Goal: Task Accomplishment & Management: Use online tool/utility

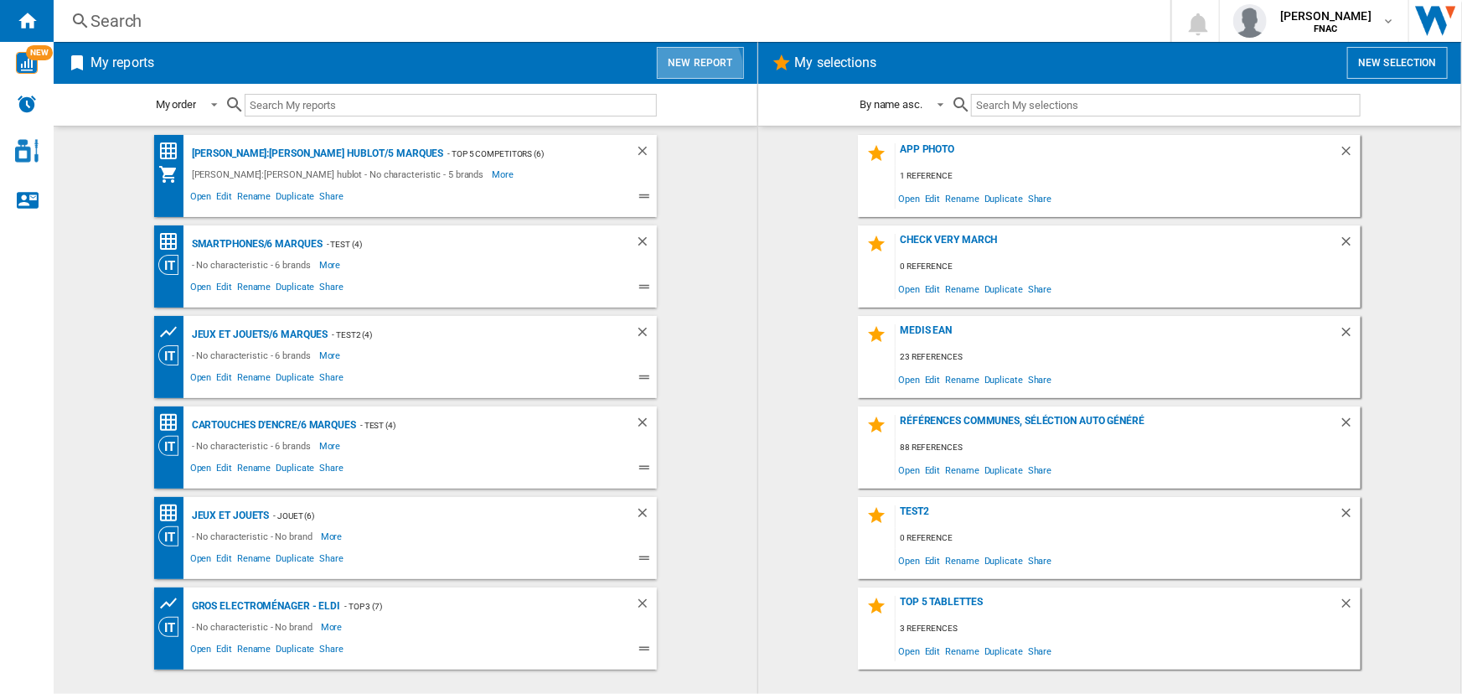
click at [694, 70] on button "New report" at bounding box center [700, 63] width 86 height 32
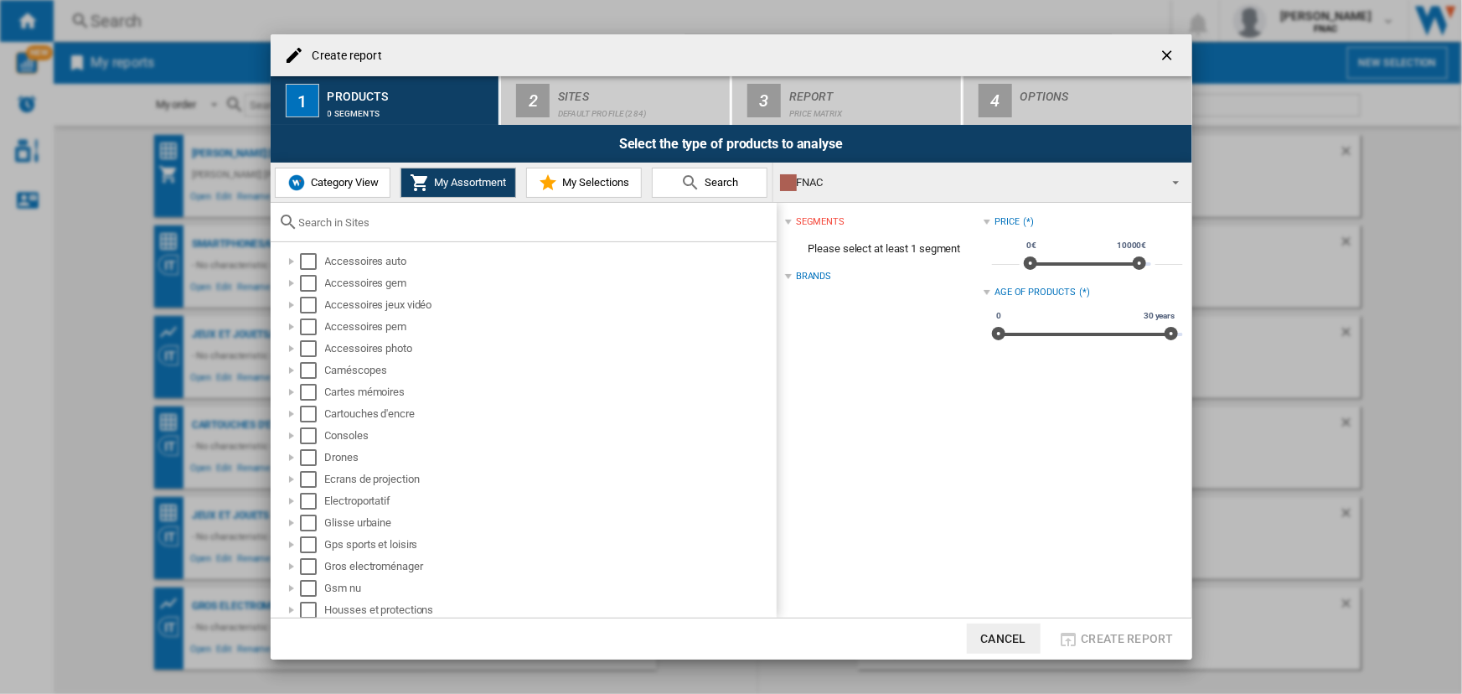
click at [339, 176] on span "Category View" at bounding box center [343, 182] width 72 height 13
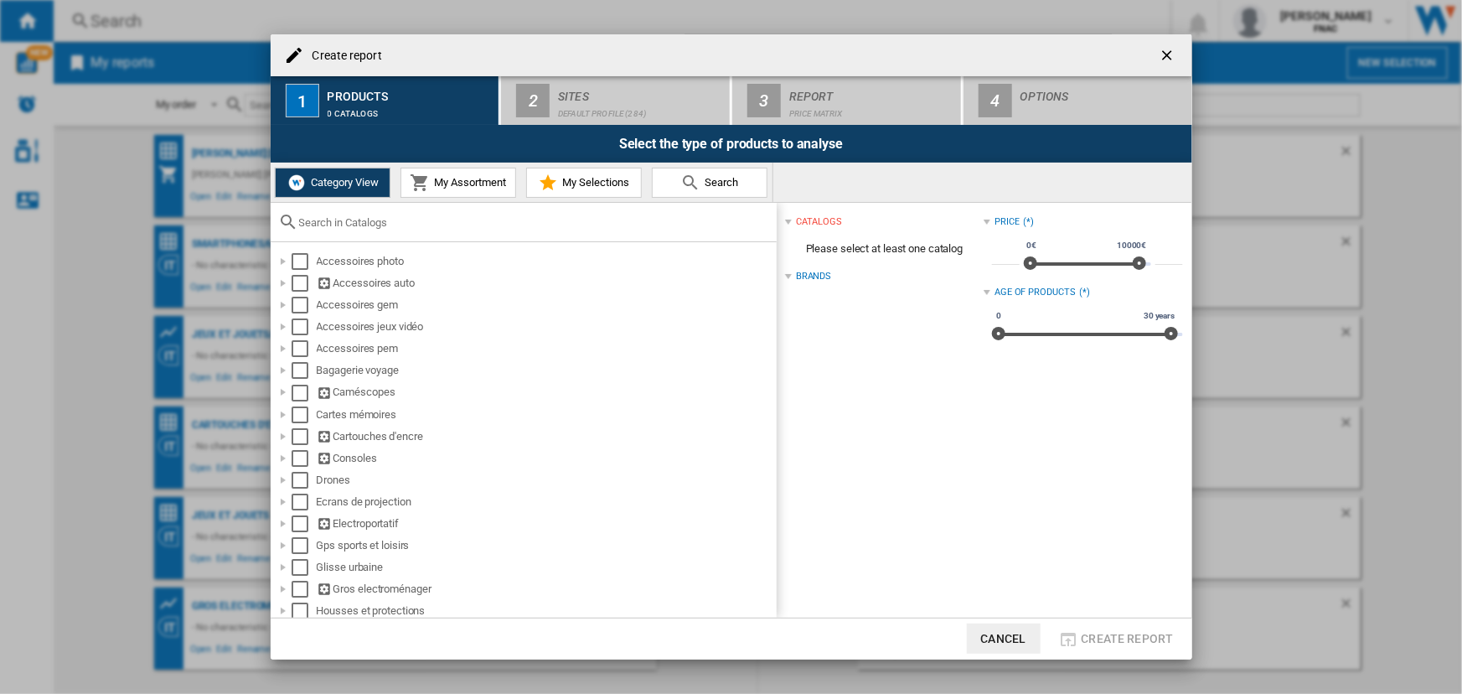
click at [348, 223] on input "text" at bounding box center [533, 222] width 469 height 13
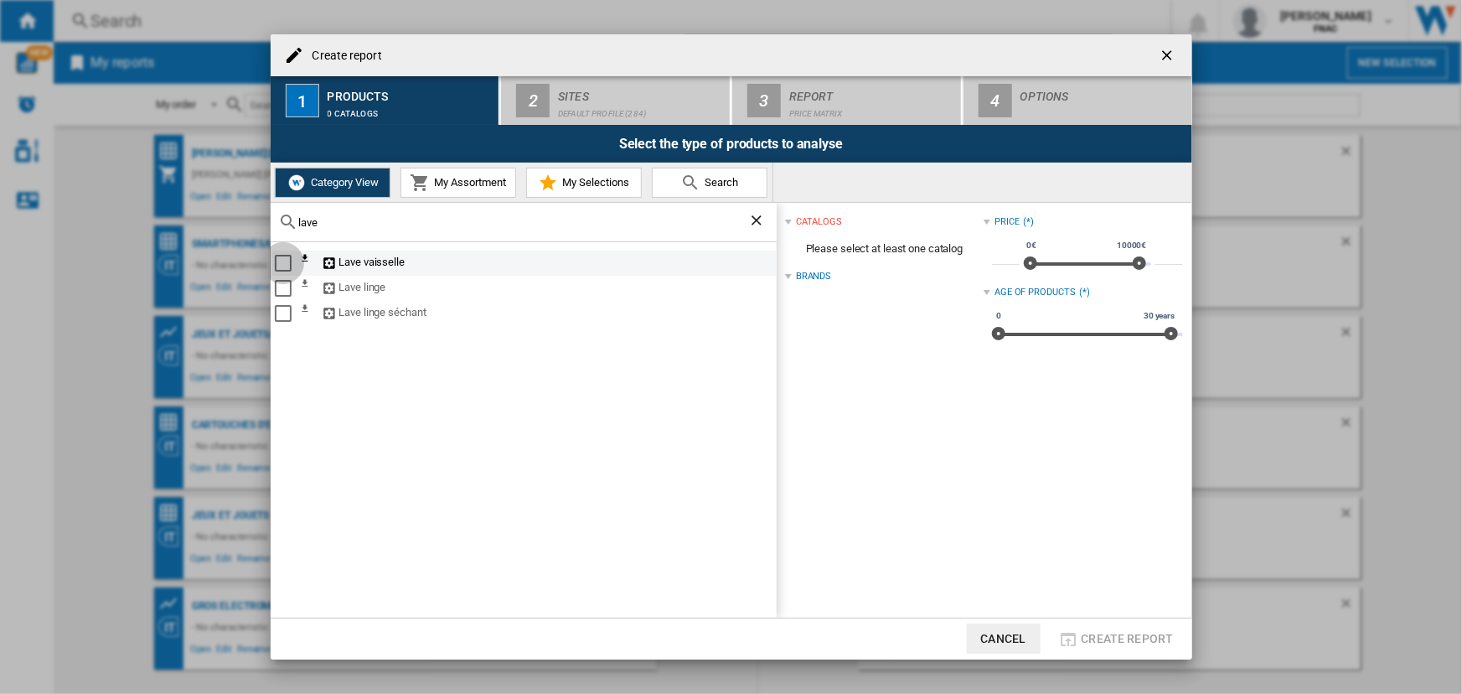
click at [279, 258] on div "Select" at bounding box center [283, 263] width 17 height 17
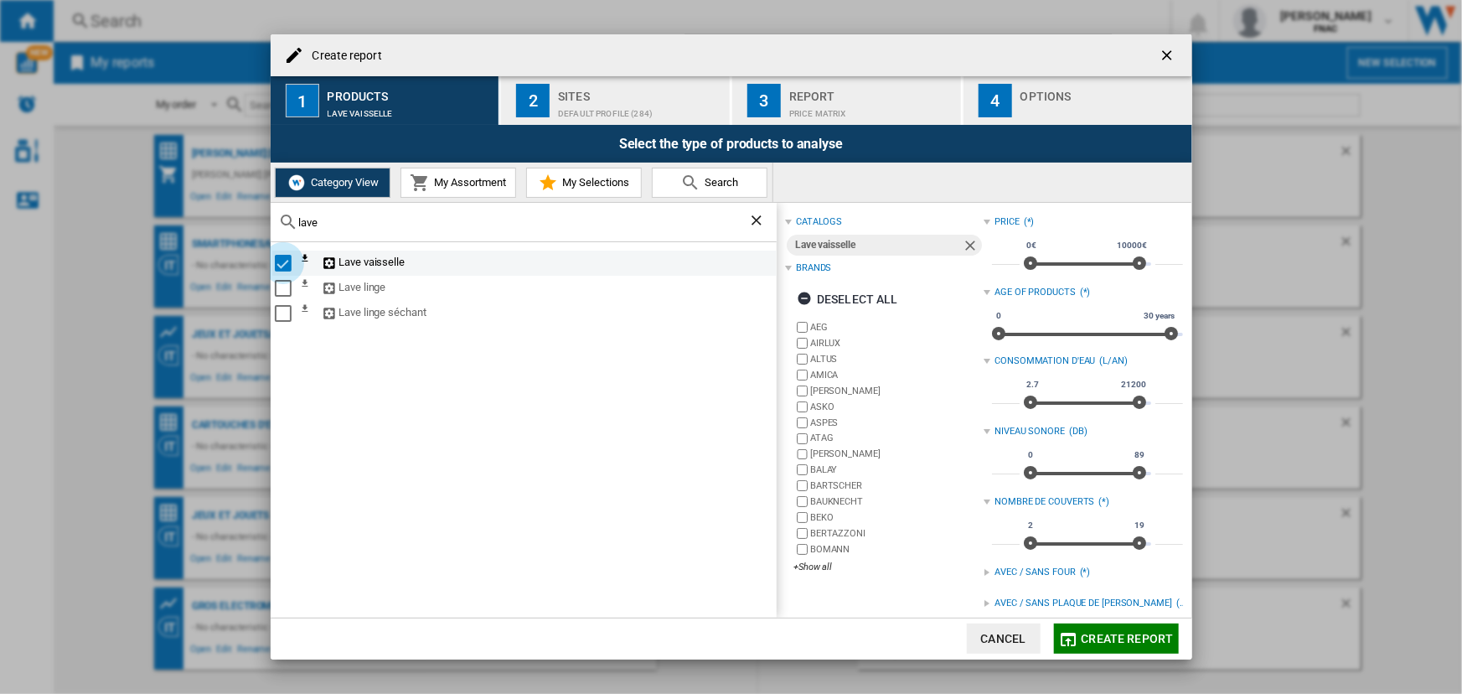
click at [279, 258] on div "Select" at bounding box center [283, 263] width 17 height 17
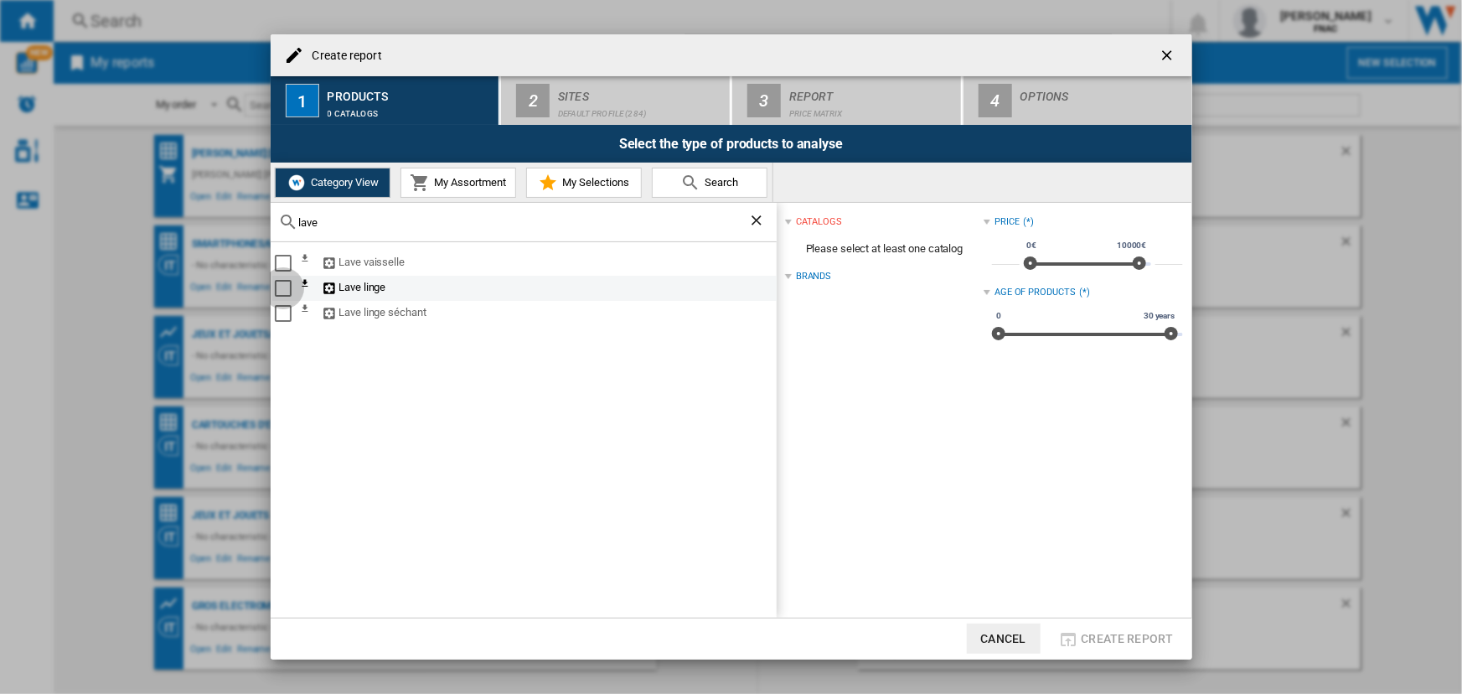
click at [282, 287] on div "Select" at bounding box center [283, 288] width 17 height 17
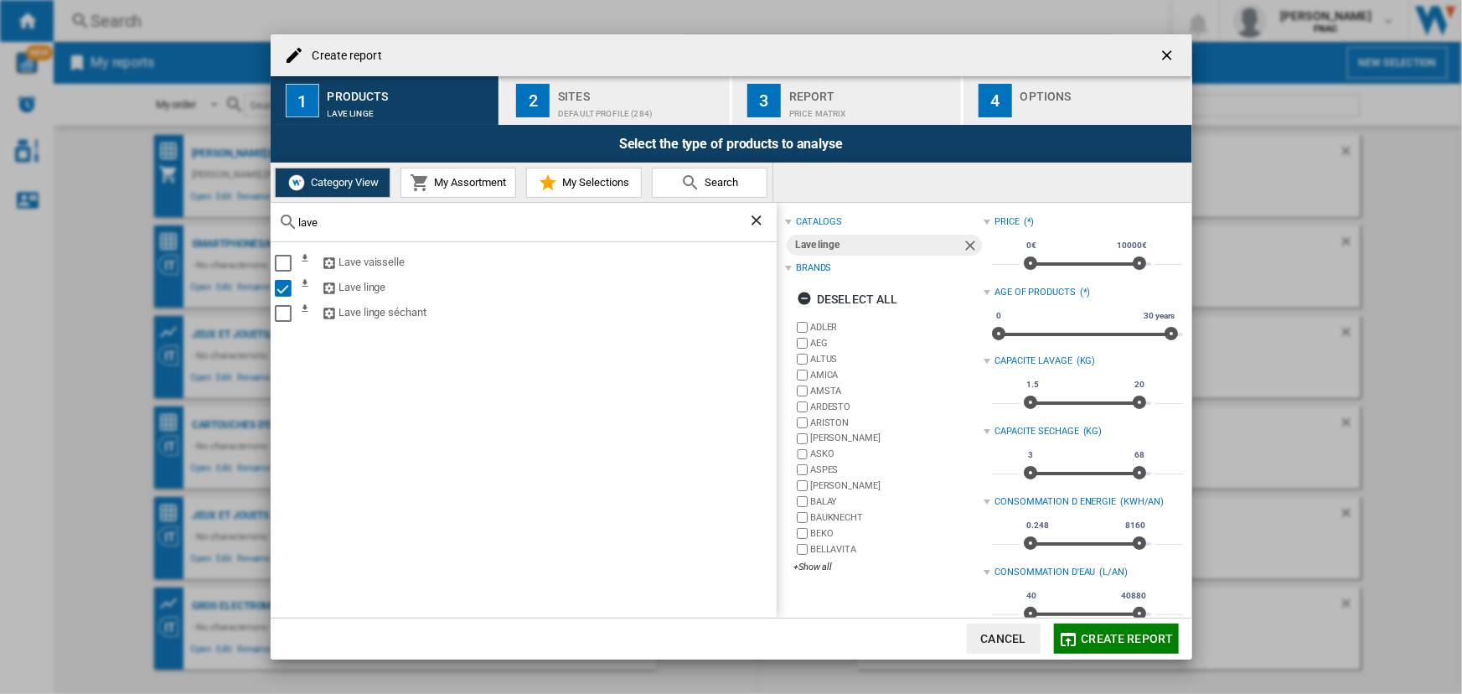
drag, startPoint x: 345, startPoint y: 218, endPoint x: 189, endPoint y: 239, distance: 158.1
click at [189, 239] on div "Create report 1 Products Lave linge 2 Sites Default profile (284) 3 Report Pric…" at bounding box center [731, 347] width 1462 height 694
type input "w"
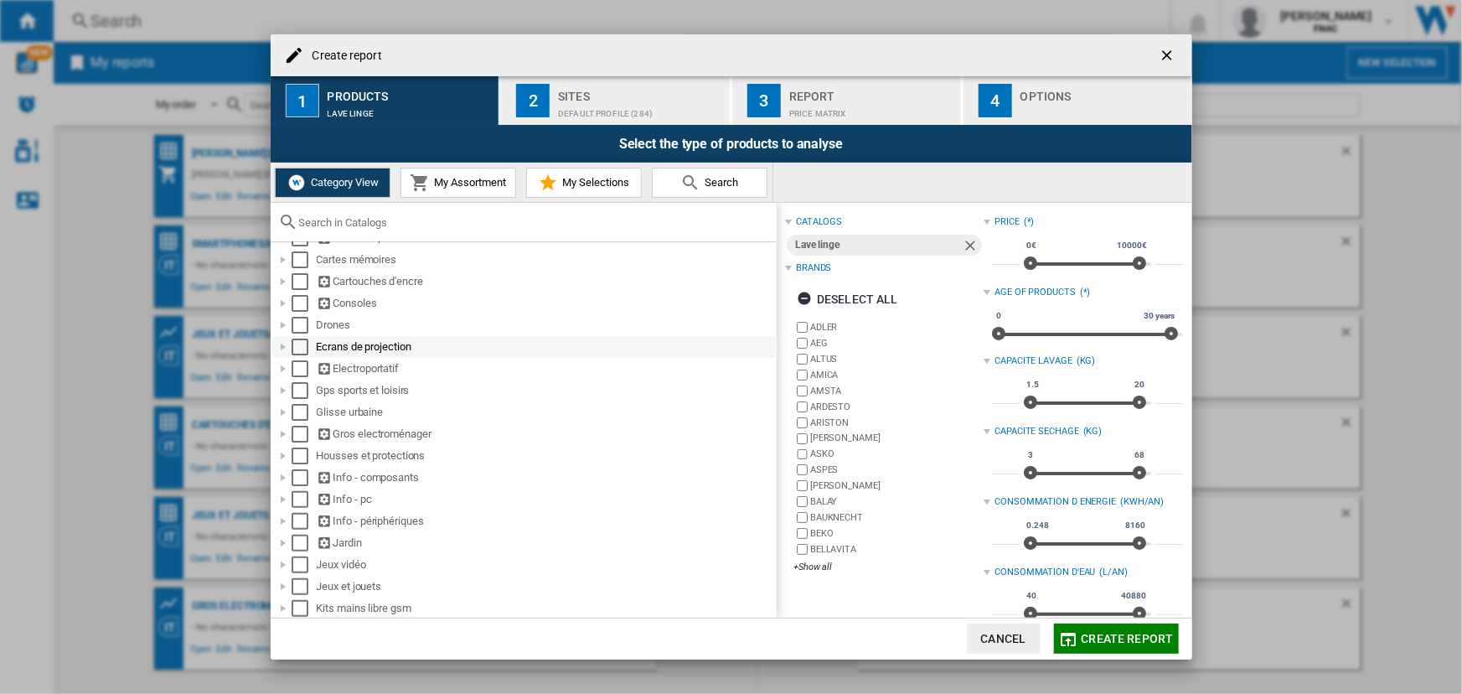
scroll to position [154, 0]
click at [282, 435] on div at bounding box center [283, 434] width 17 height 17
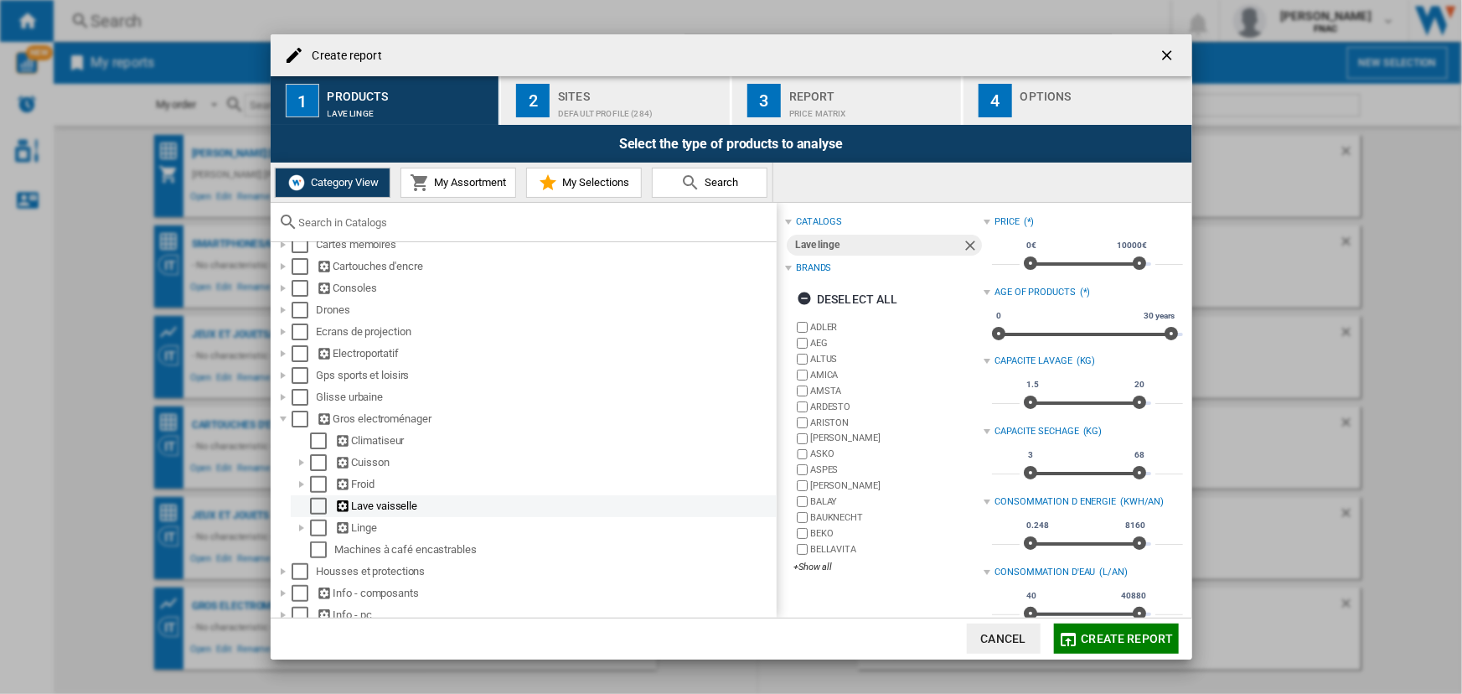
scroll to position [171, 0]
click at [302, 533] on div at bounding box center [301, 527] width 17 height 17
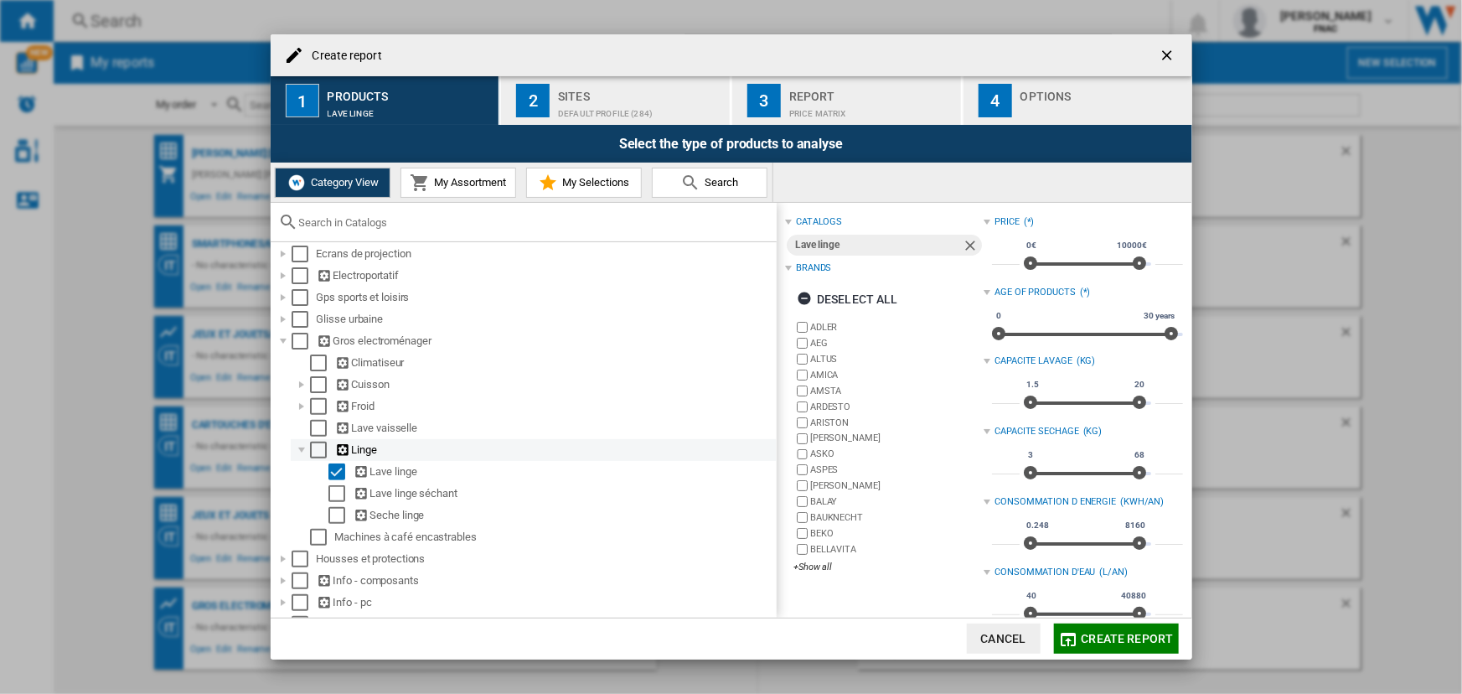
scroll to position [0, 0]
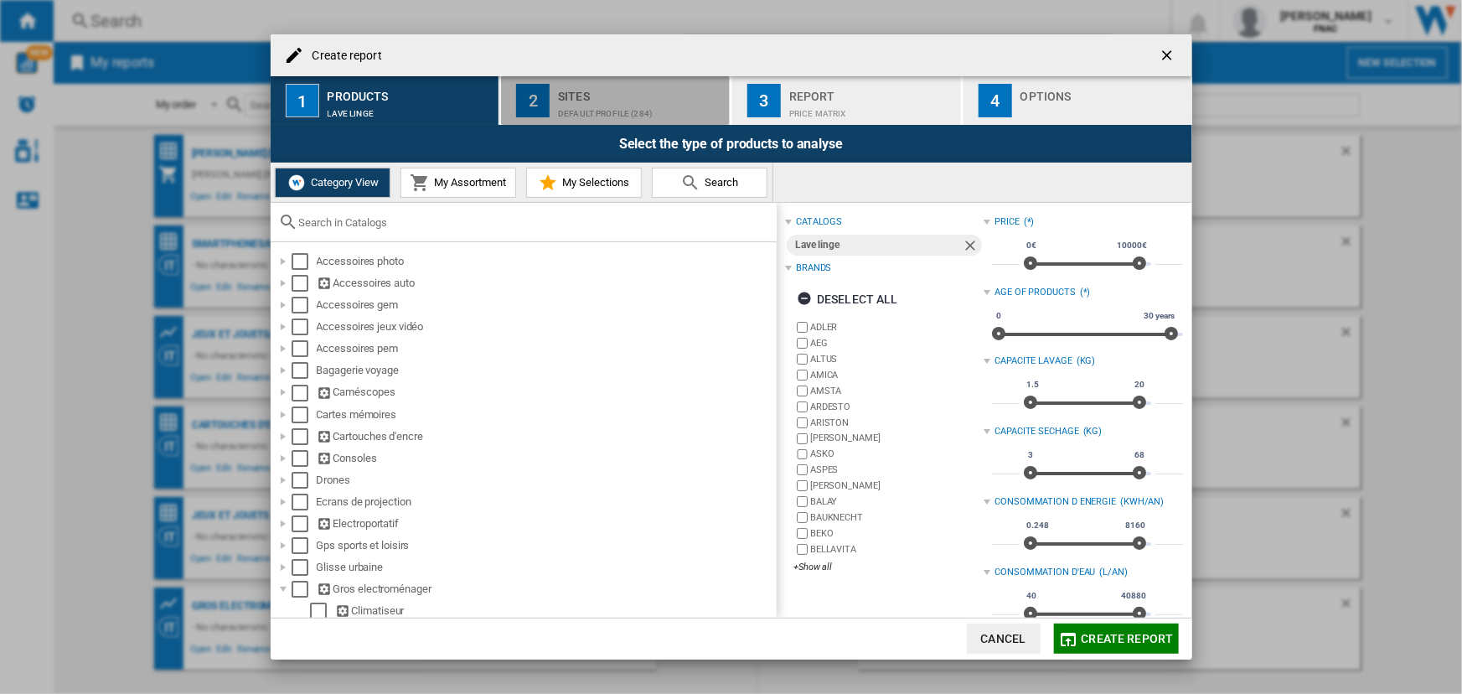
click at [616, 96] on div "Sites" at bounding box center [640, 92] width 165 height 18
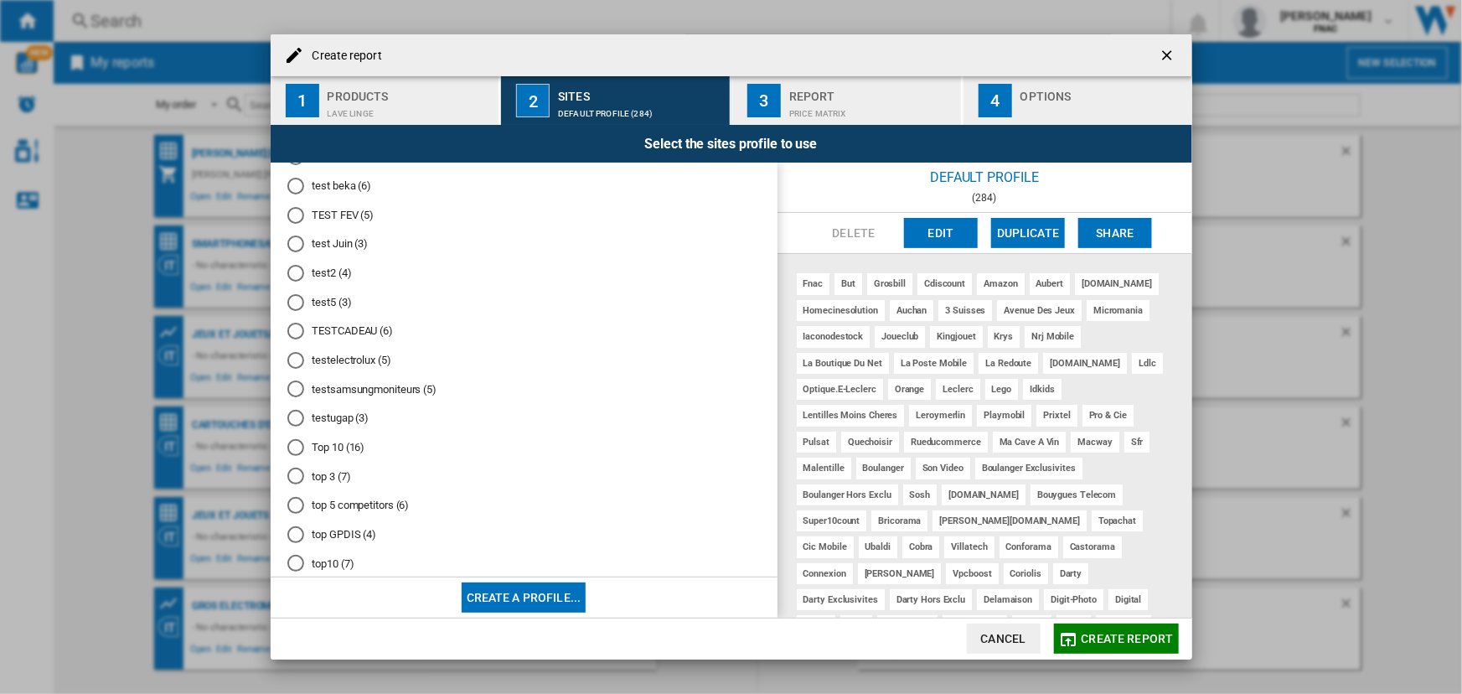
scroll to position [494, 0]
click at [328, 484] on md-radio-button "top 3 (7)" at bounding box center [523, 477] width 473 height 16
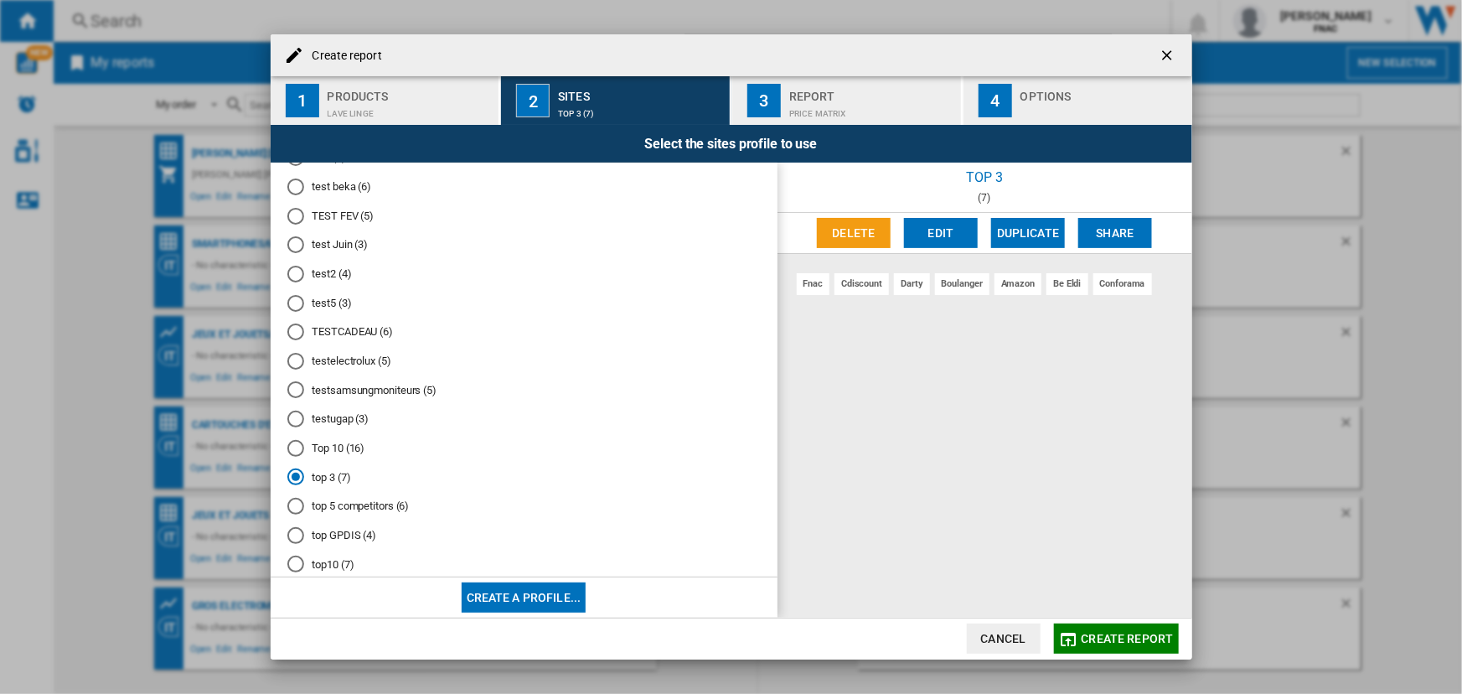
click at [343, 456] on md-radio-button "Top 10 (16)" at bounding box center [523, 448] width 473 height 16
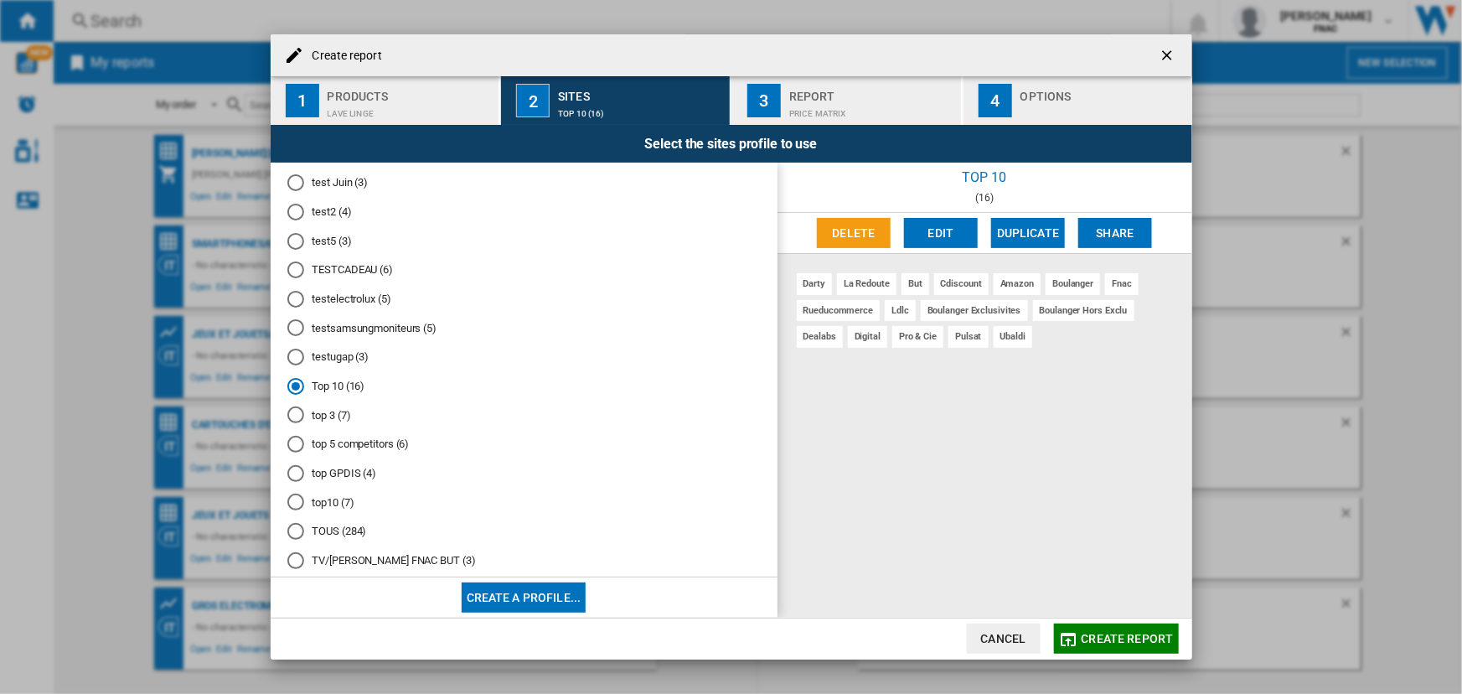
scroll to position [557, 0]
click at [331, 509] on md-radio-button "top10 (7)" at bounding box center [523, 501] width 473 height 16
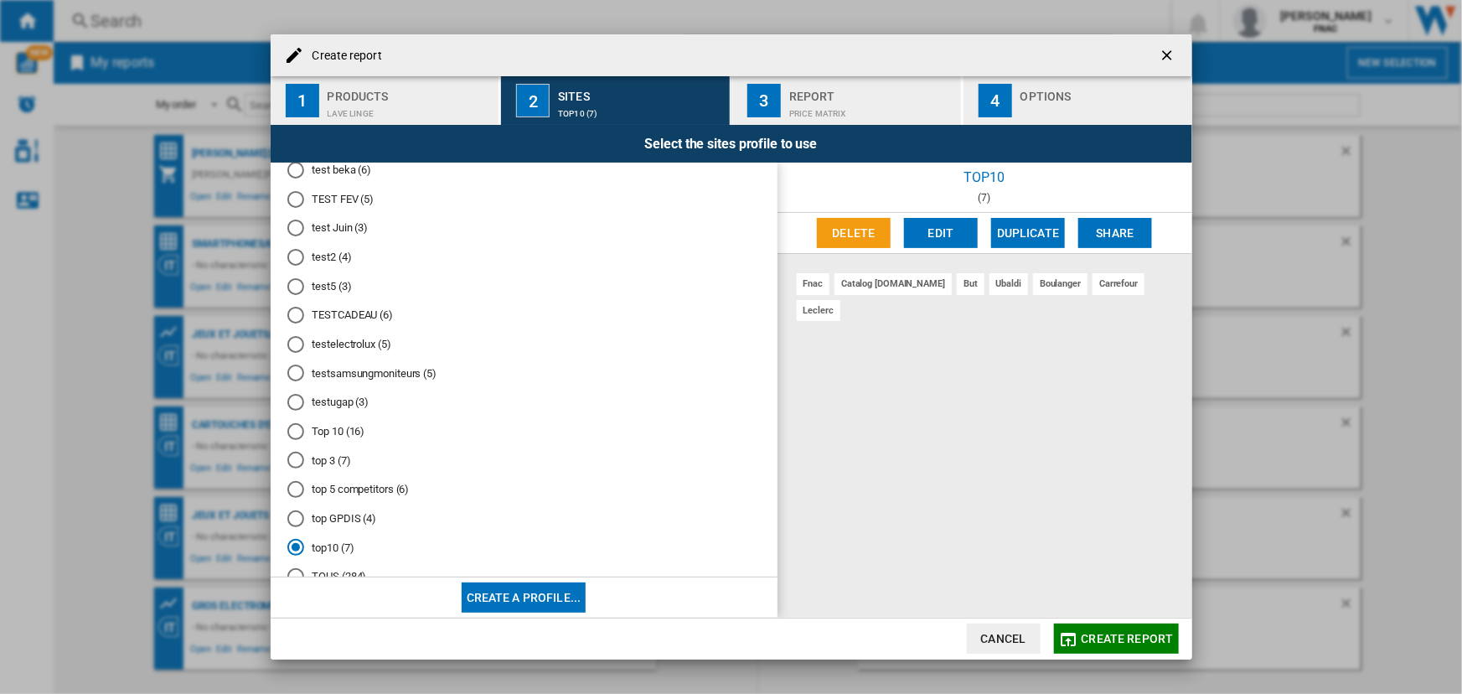
scroll to position [509, 0]
click at [330, 287] on md-radio-button "test5 (3)" at bounding box center [523, 288] width 473 height 16
click at [331, 267] on md-radio-button "test2 (4)" at bounding box center [523, 259] width 473 height 16
click at [338, 354] on md-radio-button "testelectrolux (5)" at bounding box center [523, 346] width 473 height 16
click at [329, 437] on md-radio-button "Top 10 (16)" at bounding box center [523, 433] width 473 height 16
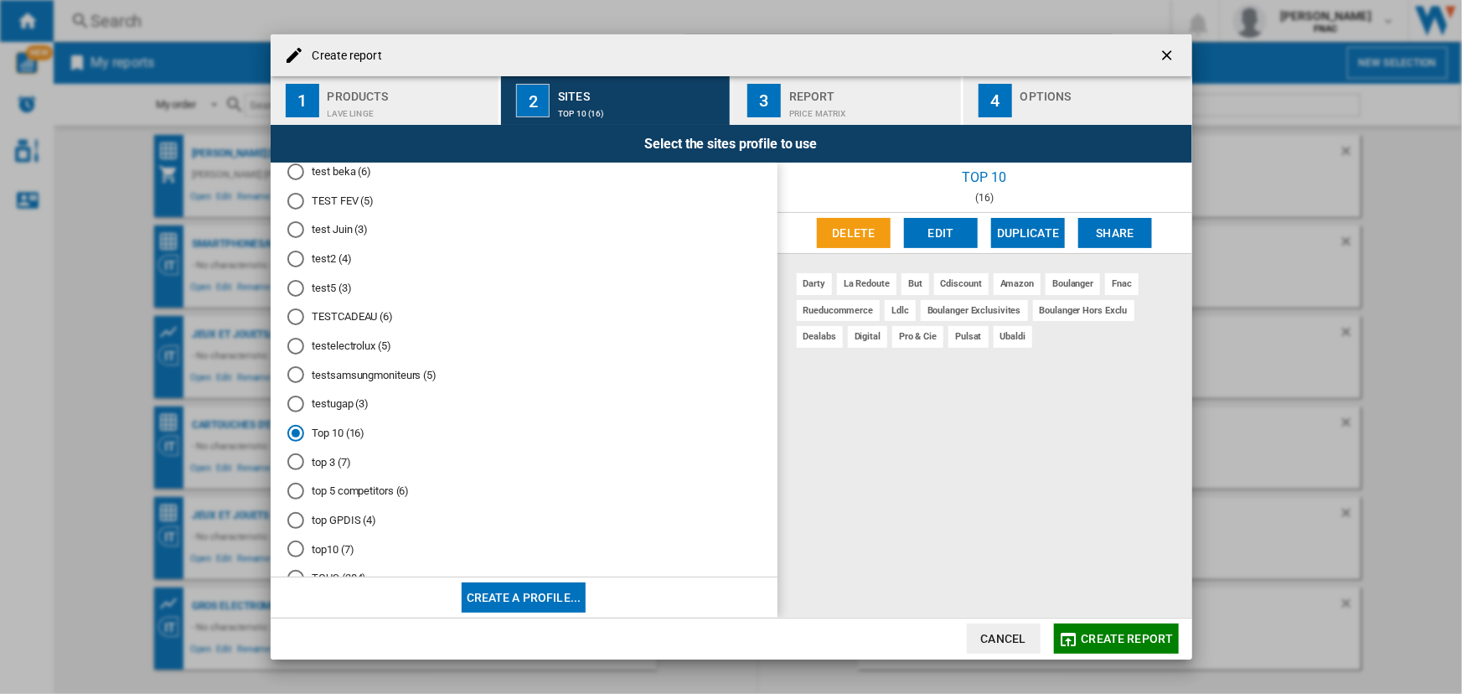
click at [324, 470] on md-radio-button "top 3 (7)" at bounding box center [523, 462] width 473 height 16
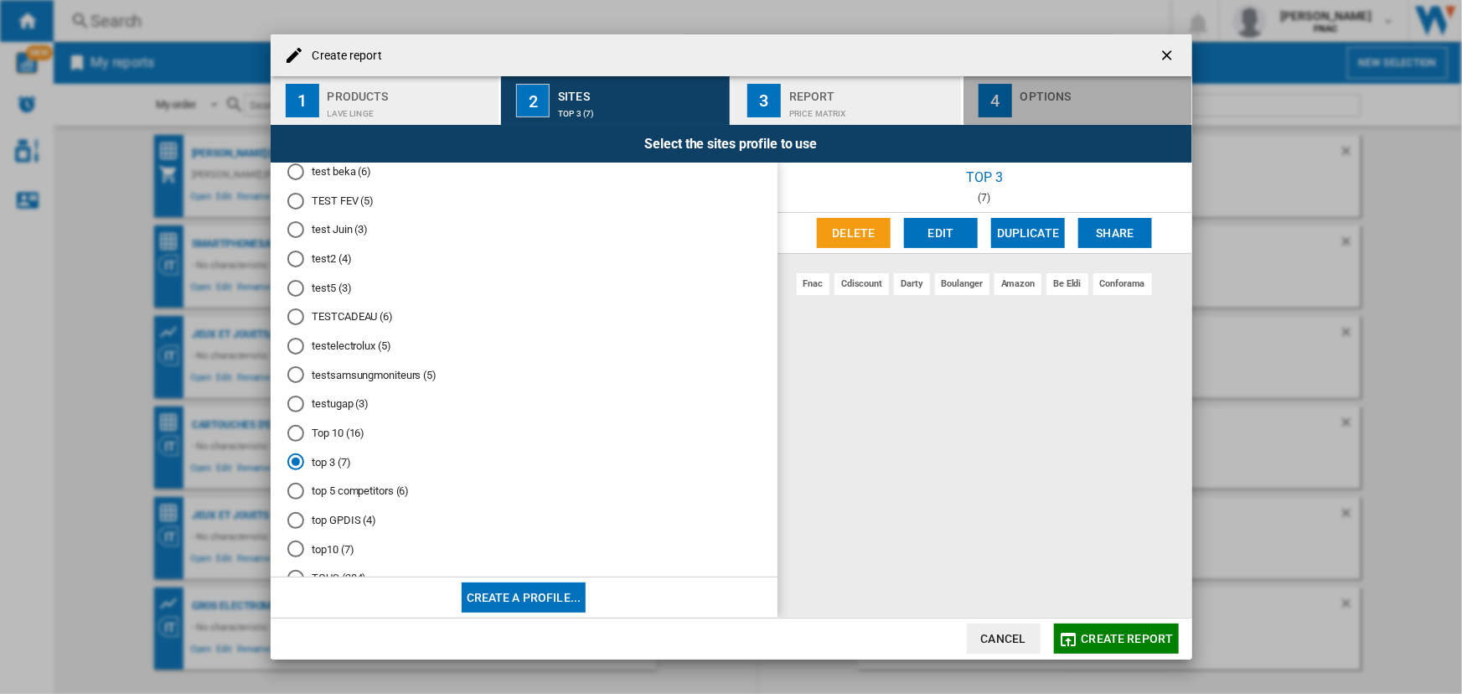
click at [1065, 111] on div "button" at bounding box center [1102, 110] width 165 height 18
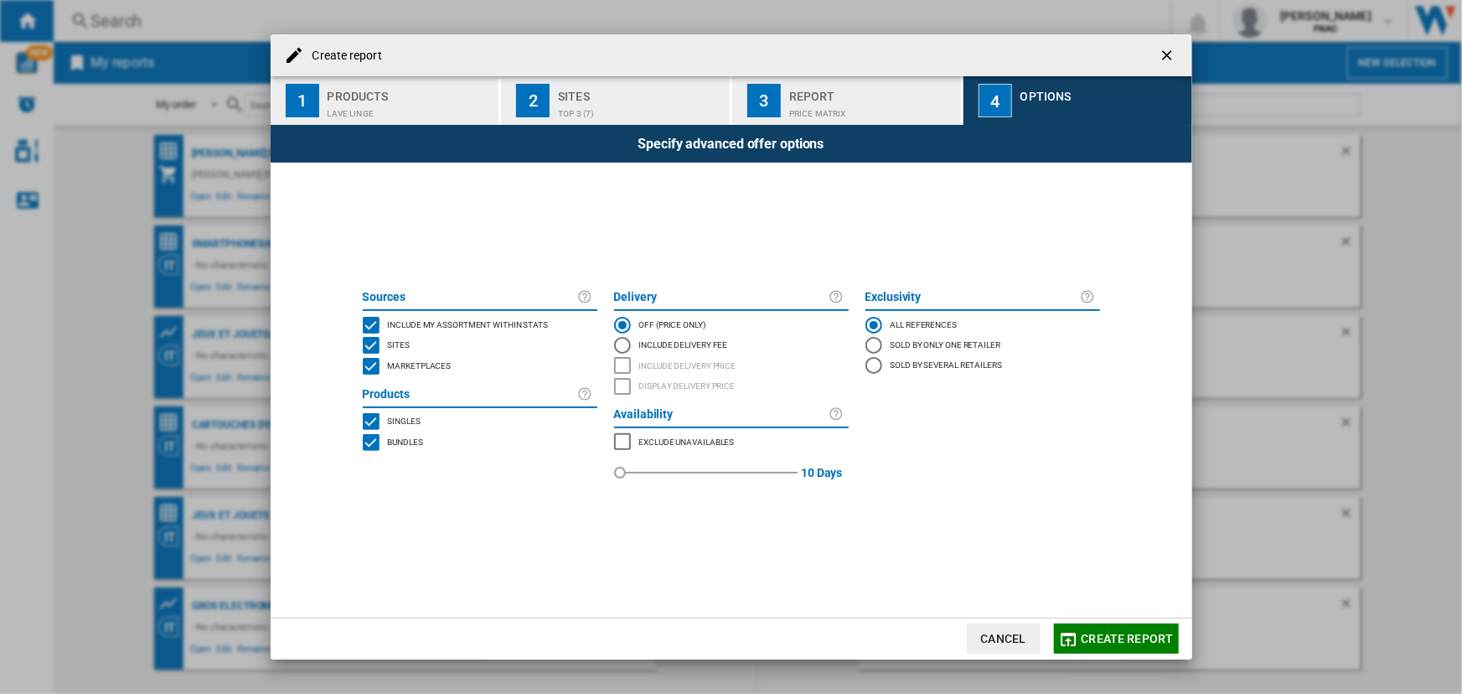
click at [405, 328] on span "Include my assortment within stats" at bounding box center [468, 324] width 161 height 12
click at [400, 366] on span "Marketplaces" at bounding box center [420, 365] width 64 height 12
click at [397, 450] on md-checkbox "Bundles" at bounding box center [480, 441] width 235 height 21
click at [1095, 642] on span "Create report" at bounding box center [1128, 638] width 92 height 13
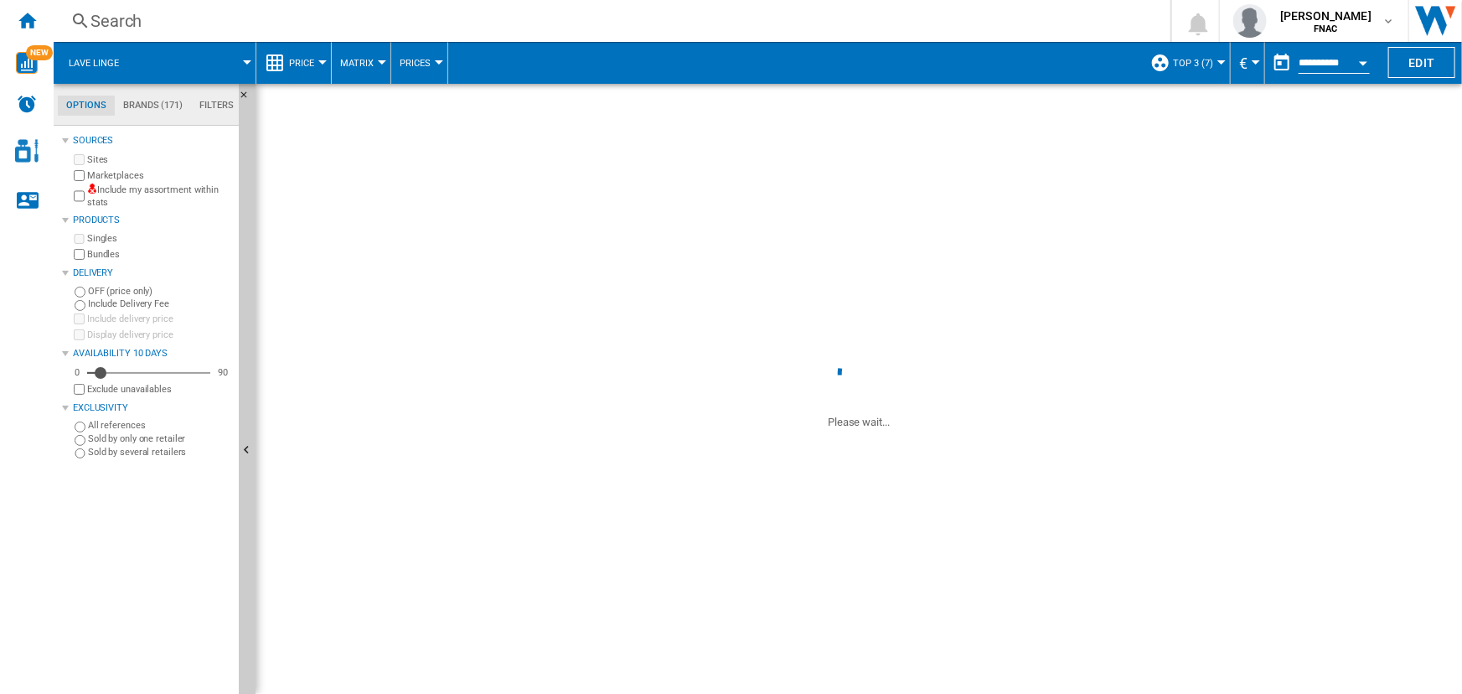
click at [306, 59] on span "Price" at bounding box center [301, 63] width 25 height 11
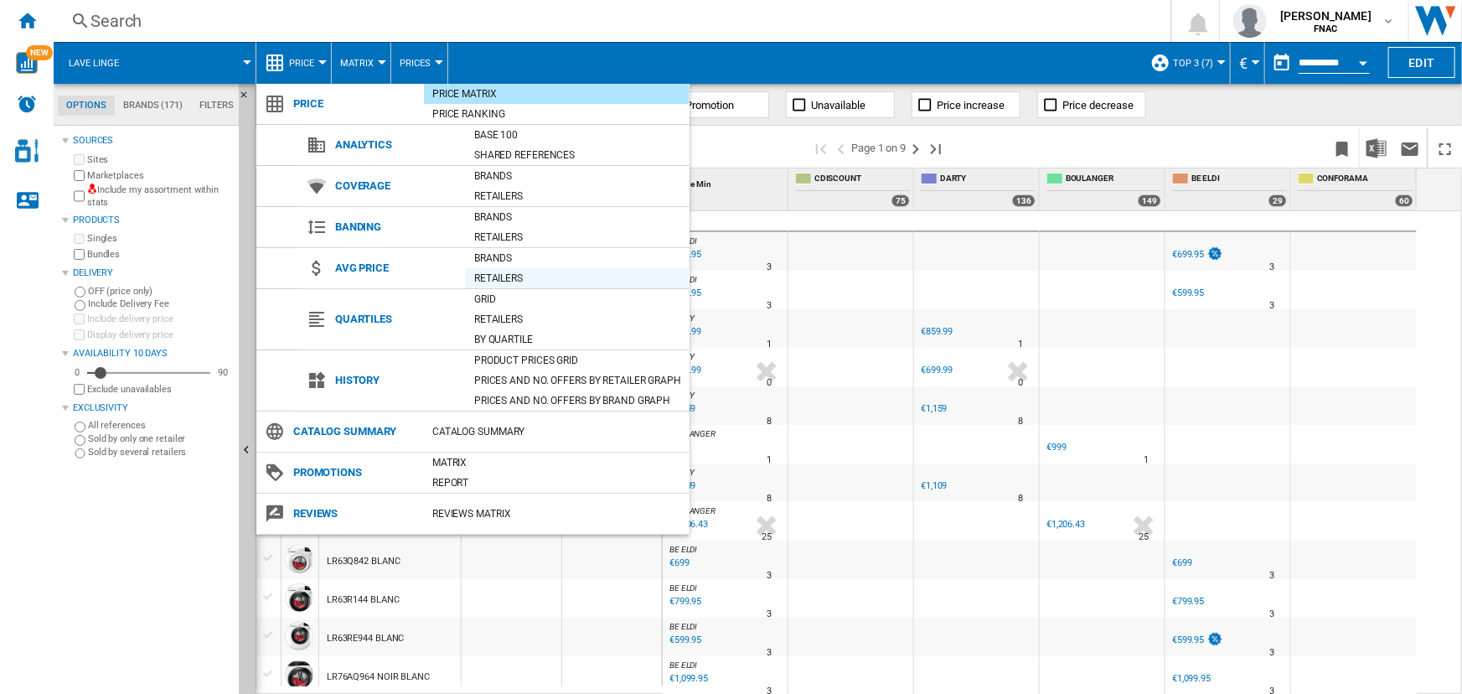
click at [503, 276] on div "Retailers" at bounding box center [578, 278] width 224 height 17
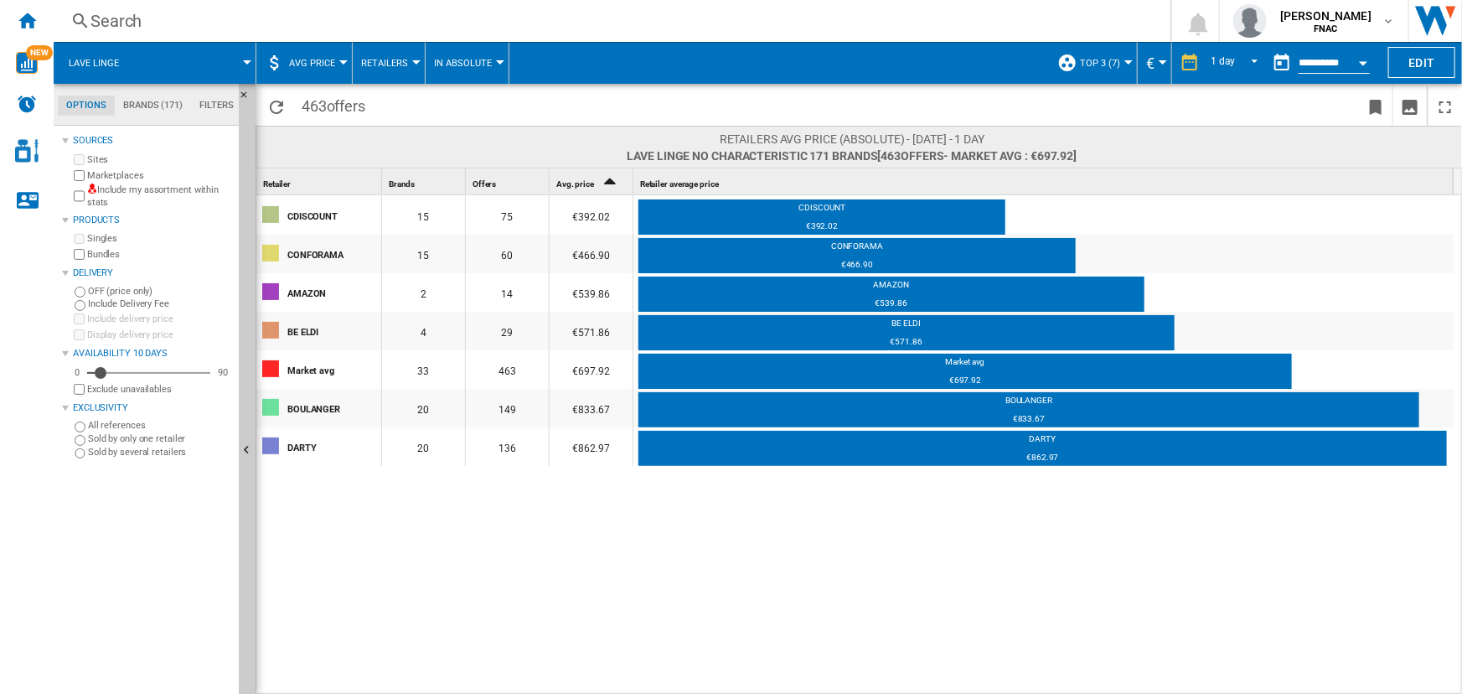
click at [1350, 64] on button "Open calendar" at bounding box center [1363, 60] width 30 height 30
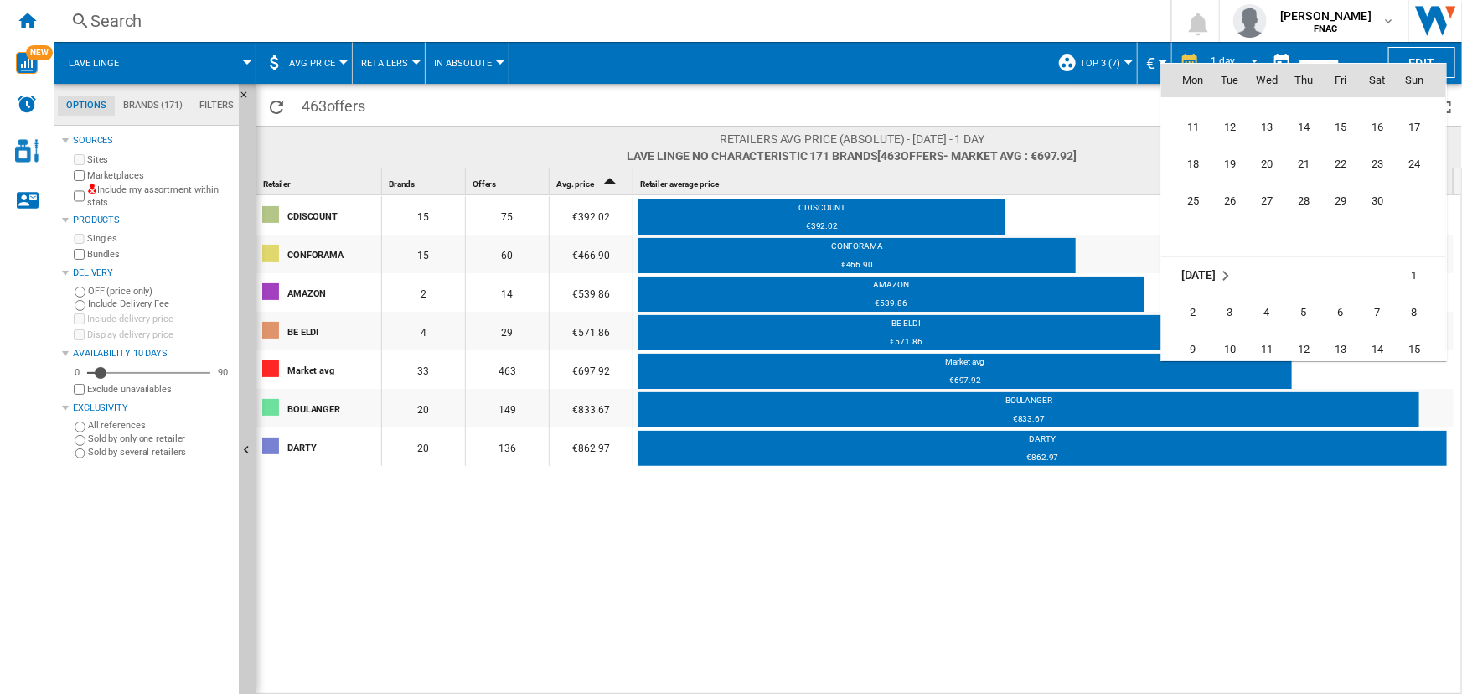
scroll to position [5614, 0]
click at [1196, 307] on span "2" at bounding box center [1193, 312] width 34 height 34
type input "**********"
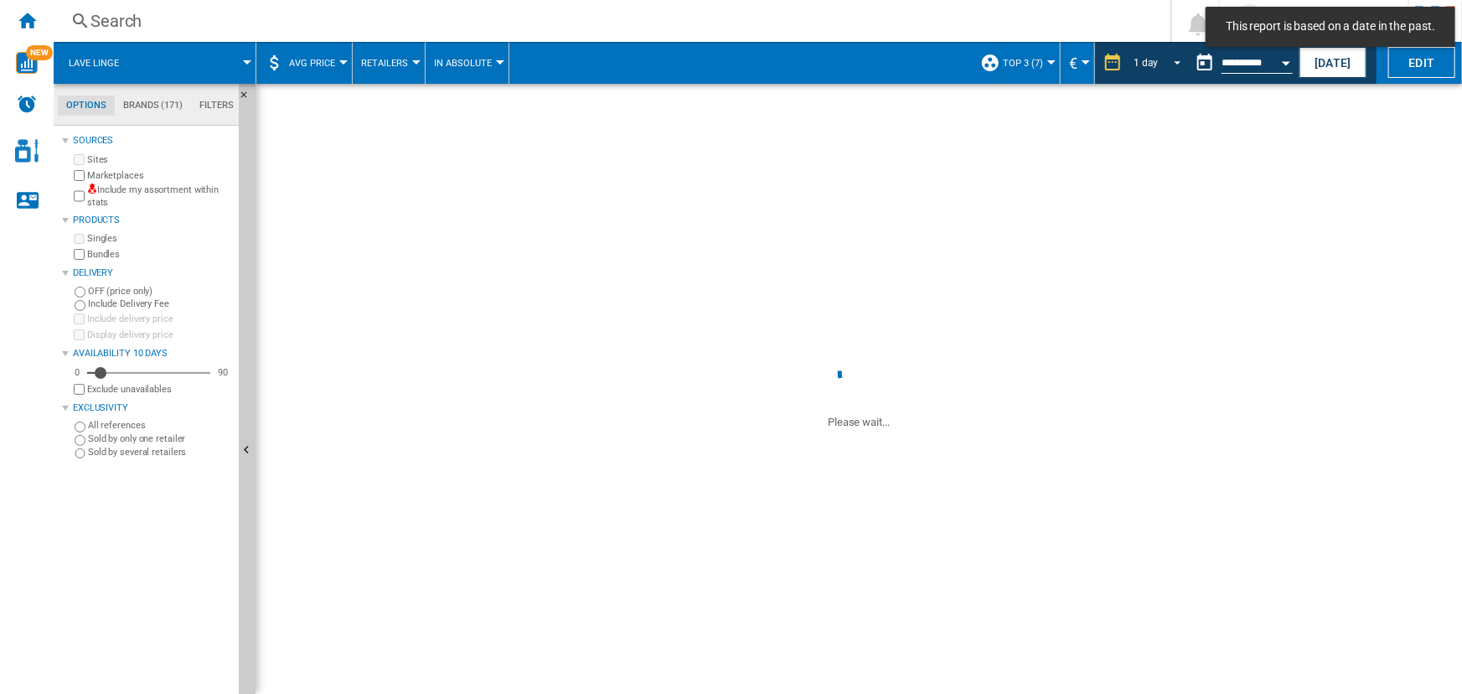
click at [1176, 60] on span "REPORTS.WIZARD.STEPS.REPORT.STEPS.REPORT_OPTIONS.PERIOD: 1 day" at bounding box center [1173, 61] width 20 height 15
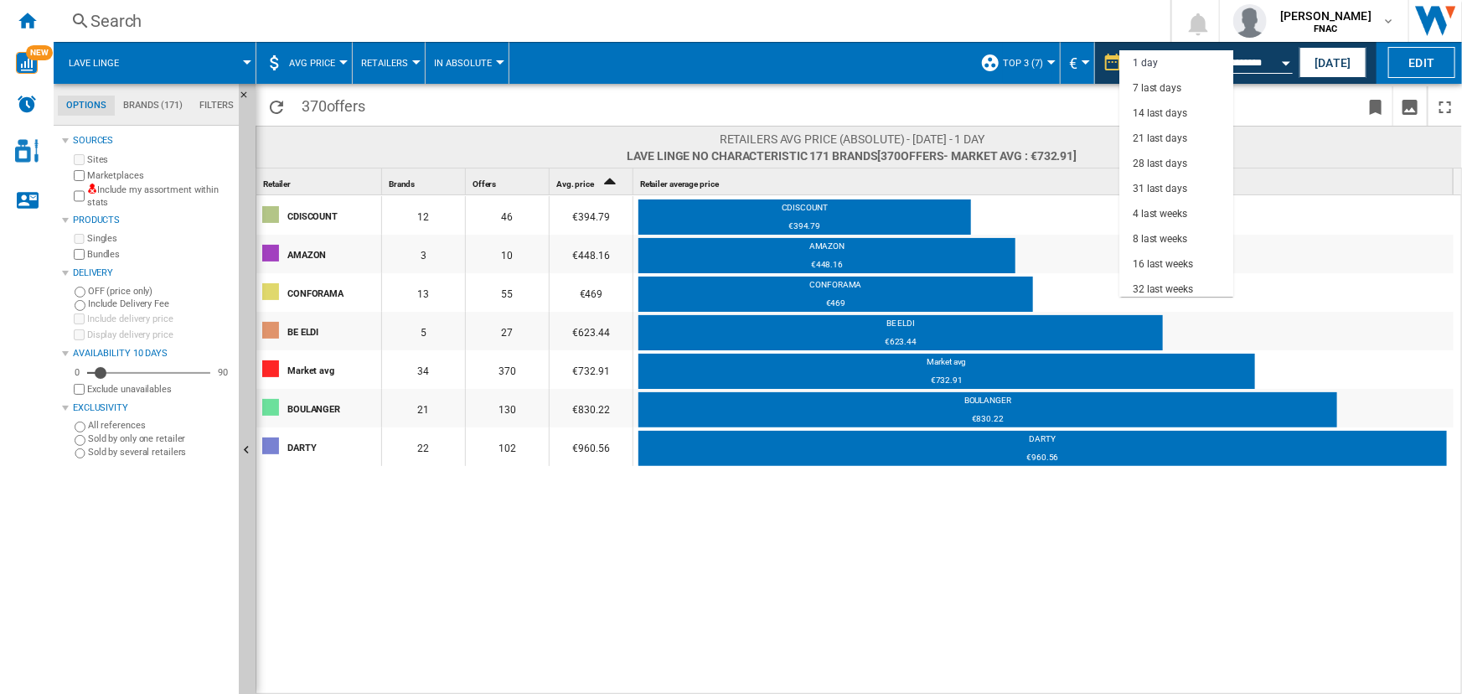
click at [1285, 65] on md-backdrop at bounding box center [731, 347] width 1462 height 694
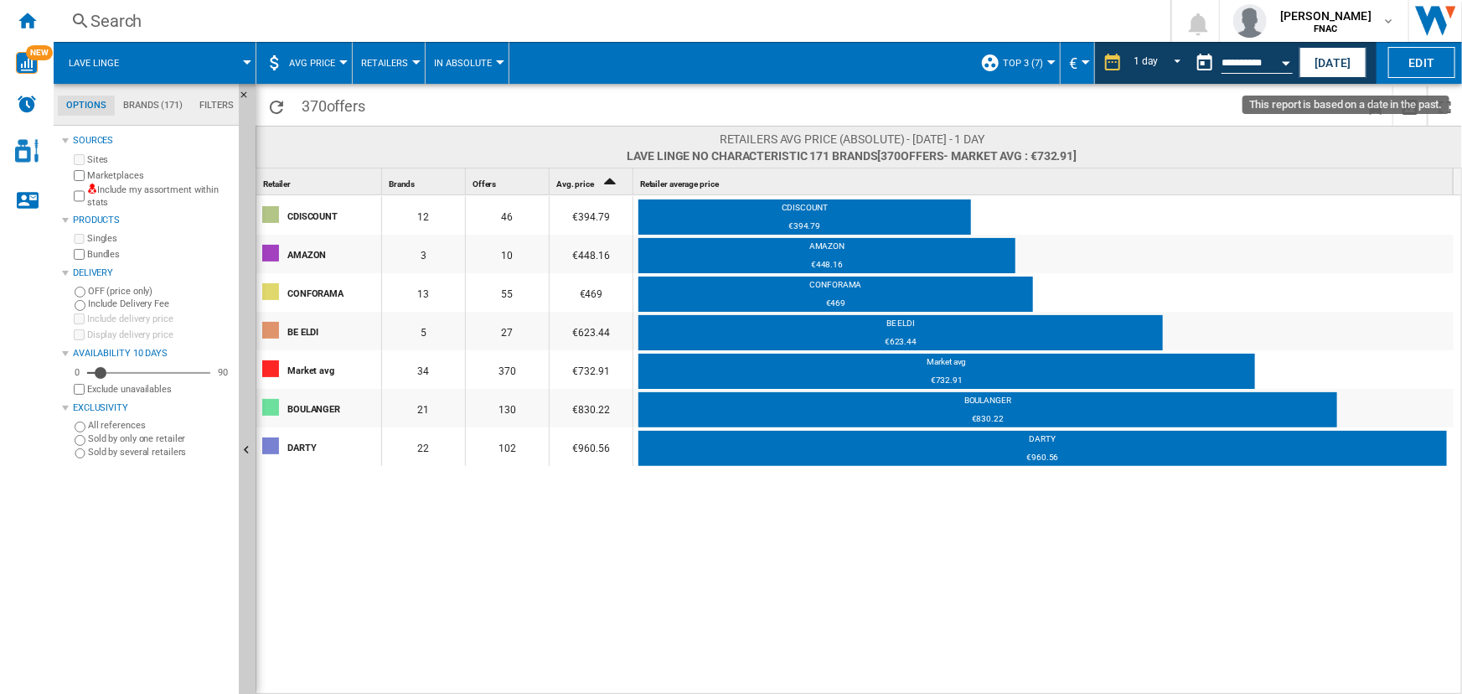
click at [1285, 65] on button "Open calendar" at bounding box center [1286, 60] width 30 height 30
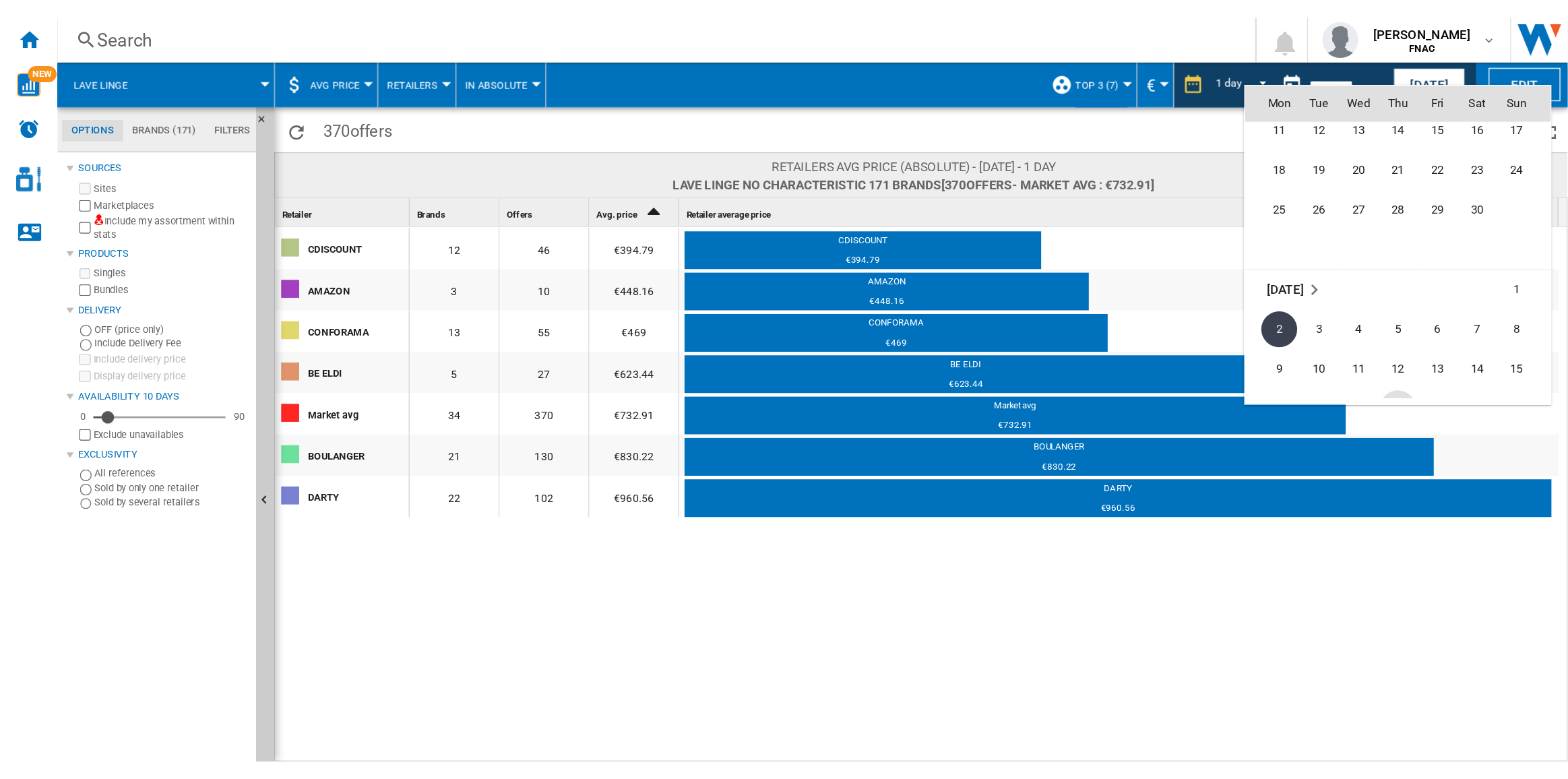
scroll to position [4528, 0]
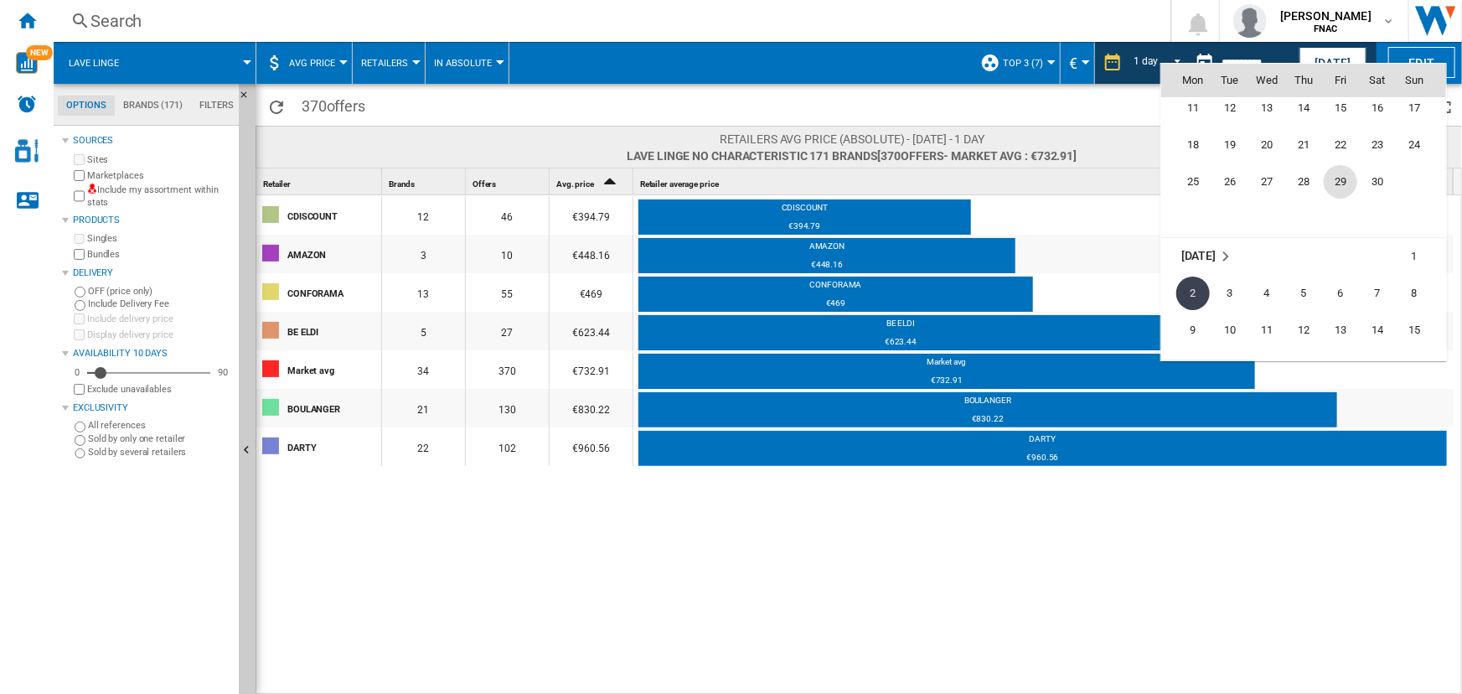
click at [1341, 184] on span "29" at bounding box center [1341, 182] width 34 height 34
type input "**********"
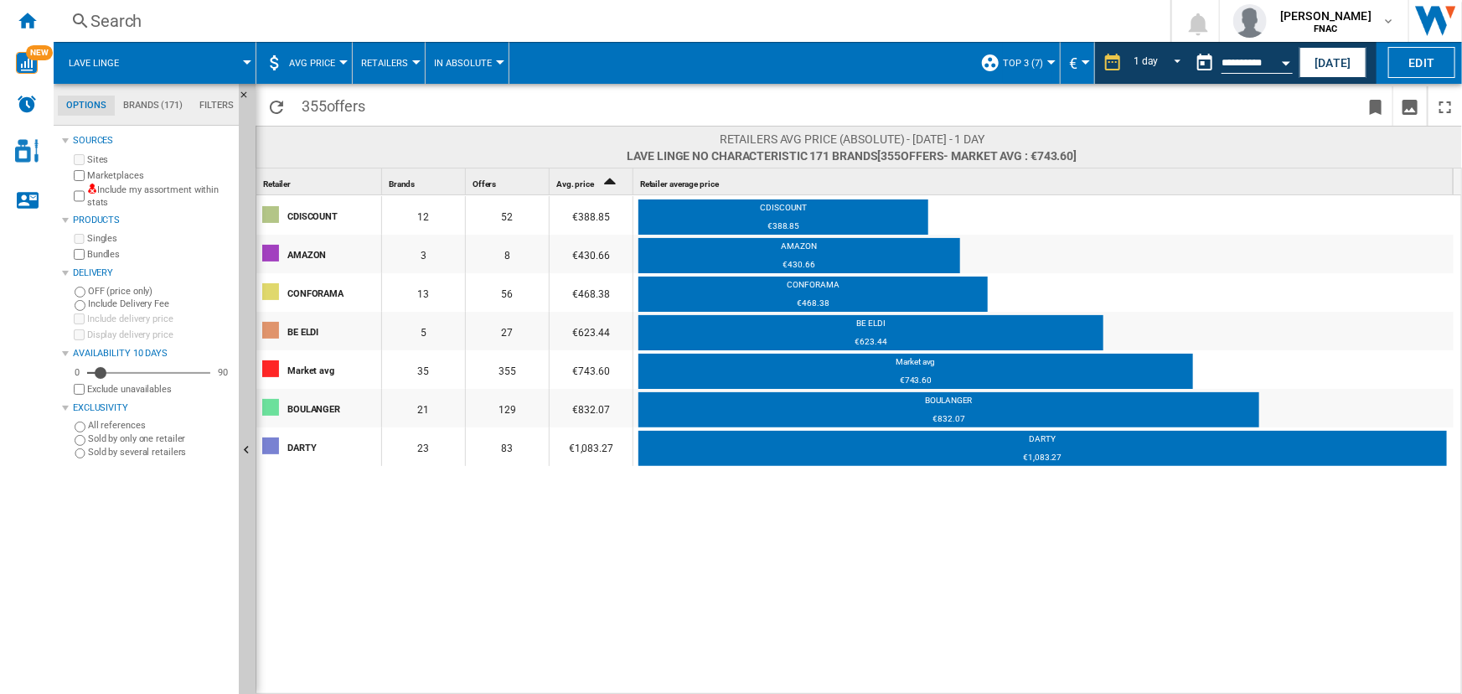
drag, startPoint x: 571, startPoint y: 209, endPoint x: 583, endPoint y: 426, distance: 218.2
click at [583, 426] on div "CDISCOUNT 12 52 €388.85 CDISCOUNT €388.85 AMAZON 3 8 €430.66 AMAZON €430.66 CON…" at bounding box center [854, 330] width 1197 height 270
drag, startPoint x: 615, startPoint y: 453, endPoint x: 281, endPoint y: 246, distance: 393.2
click at [281, 246] on div "CDISCOUNT 12 52 €388.85 CDISCOUNT €388.85 AMAZON 3 8 €430.66 AMAZON €430.66 CON…" at bounding box center [854, 330] width 1197 height 270
